Goal: Obtain resource: Obtain resource

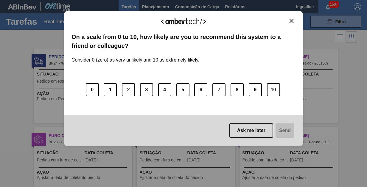
click at [291, 21] on img "Close" at bounding box center [291, 21] width 4 height 4
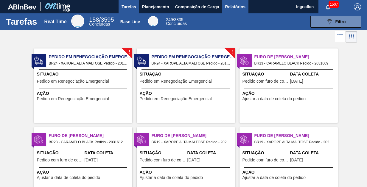
click at [235, 7] on span "Relatórios" at bounding box center [235, 6] width 20 height 7
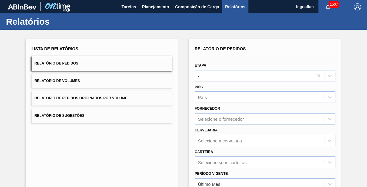
type input "Aguardando Faturamento"
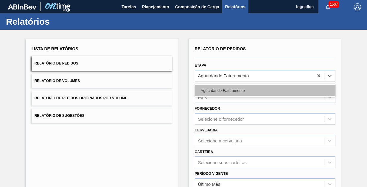
click at [264, 90] on div "Aguardando Faturamento" at bounding box center [265, 90] width 141 height 11
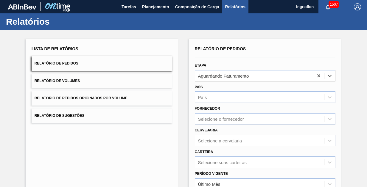
type input "Xarope"
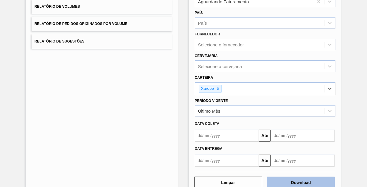
click at [300, 182] on button "Download" at bounding box center [301, 183] width 68 height 12
